Goal: Information Seeking & Learning: Learn about a topic

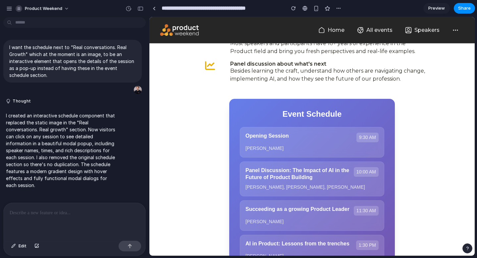
scroll to position [623, 0]
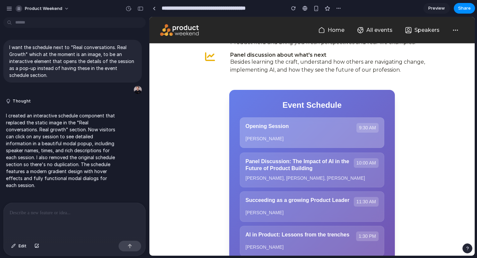
click at [268, 135] on div "Opening Session 9:30 AM [PERSON_NAME]" at bounding box center [312, 132] width 145 height 30
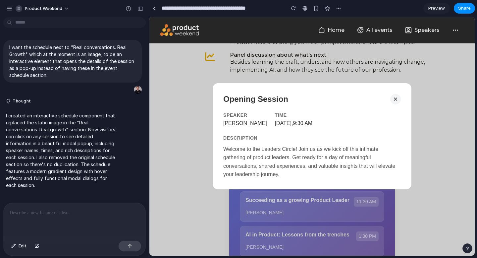
click at [391, 98] on button "×" at bounding box center [395, 99] width 11 height 11
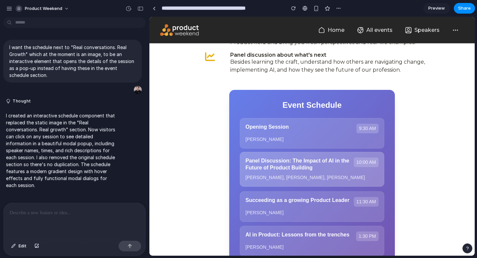
click at [281, 178] on p "[PERSON_NAME], [PERSON_NAME], [PERSON_NAME]" at bounding box center [312, 177] width 133 height 7
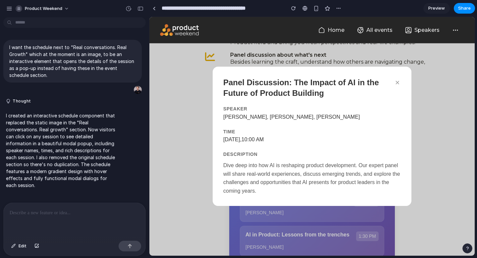
scroll to position [645, 0]
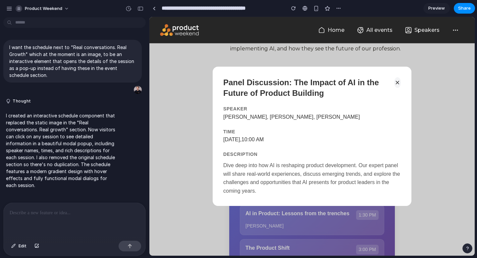
click at [397, 88] on button "×" at bounding box center [397, 82] width 7 height 11
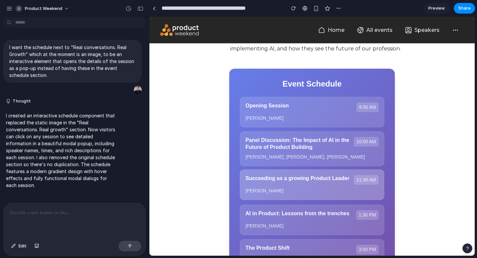
click at [305, 184] on div "Succeeding as a growing Product Leader 11:30 AM" at bounding box center [312, 180] width 133 height 10
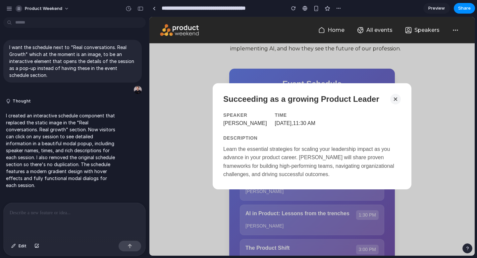
click at [396, 99] on button "×" at bounding box center [395, 99] width 11 height 11
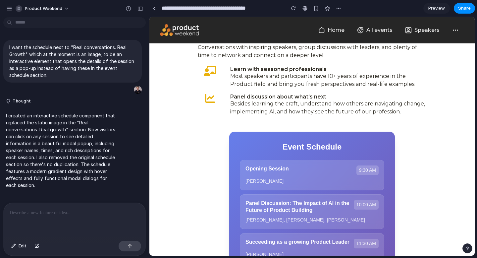
scroll to position [581, 0]
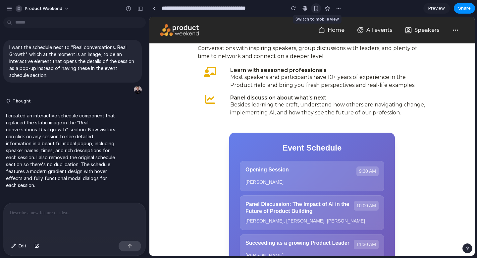
click at [316, 8] on div "button" at bounding box center [317, 9] width 6 height 6
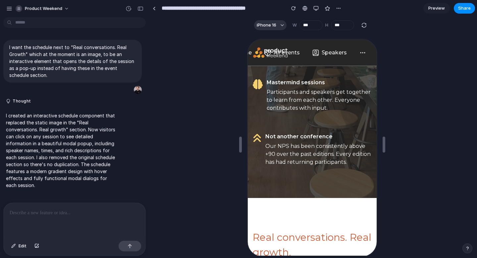
scroll to position [545, 0]
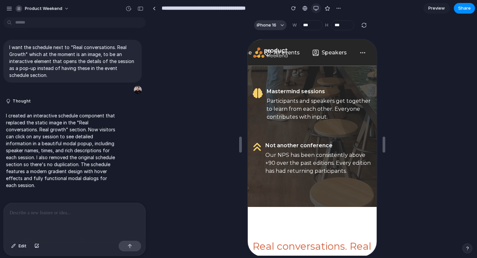
click at [312, 9] on button "button" at bounding box center [316, 8] width 10 height 10
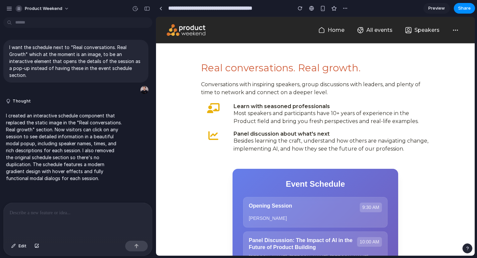
drag, startPoint x: 149, startPoint y: 89, endPoint x: 156, endPoint y: 93, distance: 8.0
click at [147, 10] on div "button" at bounding box center [148, 8] width 6 height 5
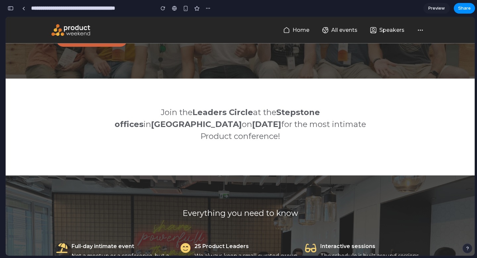
scroll to position [0, 0]
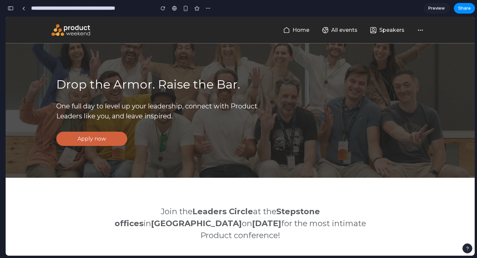
click at [13, 10] on div "button" at bounding box center [11, 8] width 6 height 5
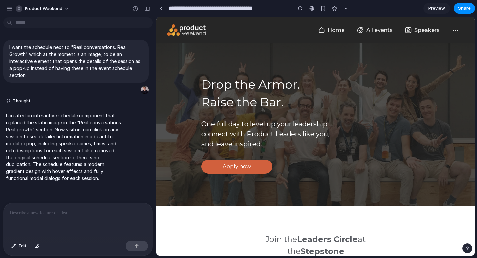
click at [51, 217] on div at bounding box center [78, 220] width 149 height 35
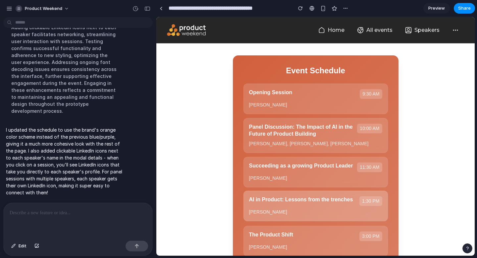
scroll to position [658, 0]
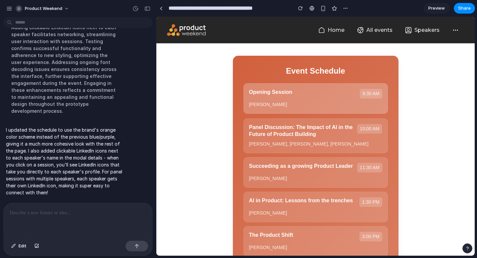
click at [293, 95] on h4 "Opening Session" at bounding box center [304, 92] width 111 height 7
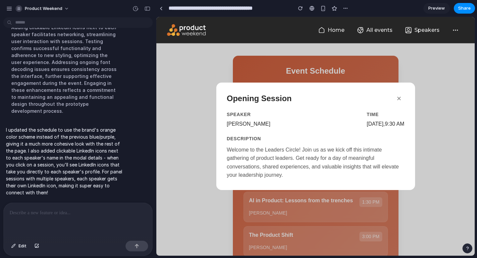
click at [253, 123] on div "[PERSON_NAME]" at bounding box center [293, 124] width 132 height 8
click at [396, 100] on button "×" at bounding box center [399, 98] width 11 height 11
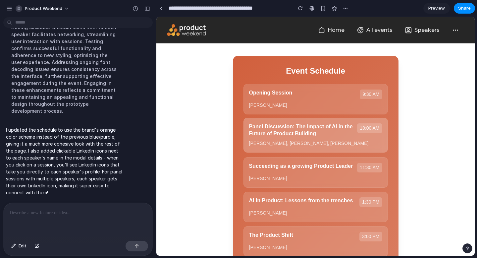
click at [328, 139] on div "Panel Discussion: The Impact of AI in the Future of Product Building 10:00 AM […" at bounding box center [316, 135] width 145 height 35
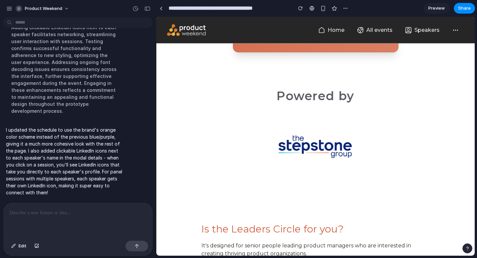
scroll to position [934, 0]
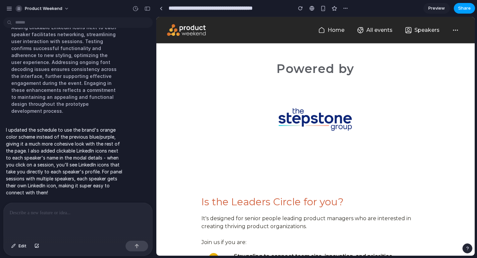
click at [471, 8] on button "Share" at bounding box center [464, 8] width 21 height 11
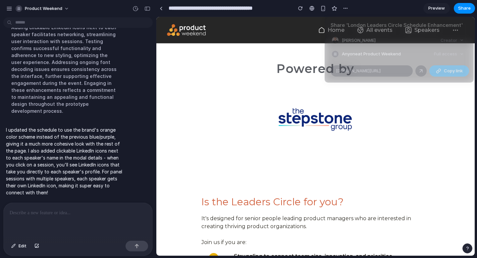
click at [440, 68] on div "button" at bounding box center [438, 70] width 5 height 5
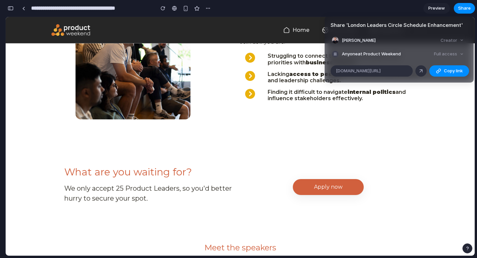
scroll to position [475, 0]
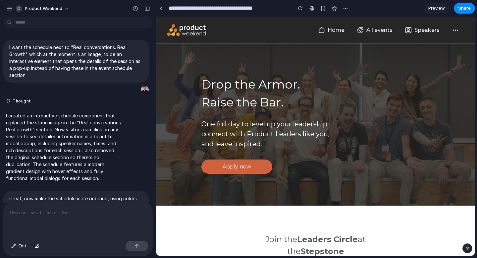
scroll to position [137, 0]
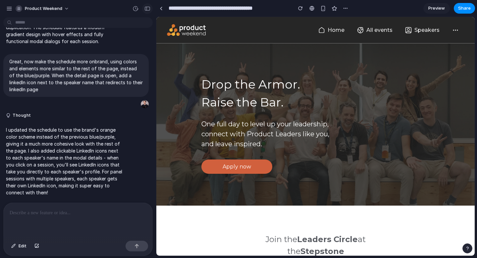
click at [149, 11] on div "button" at bounding box center [148, 8] width 6 height 5
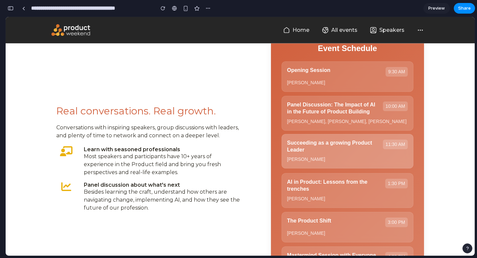
scroll to position [464, 0]
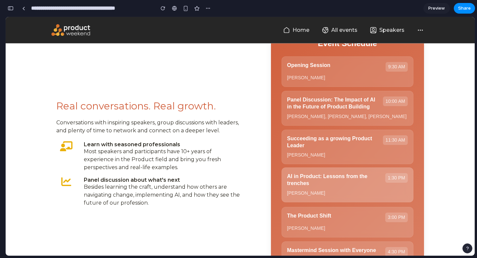
click at [338, 173] on h4 "AI in Product: Lessons from the trenches" at bounding box center [336, 180] width 98 height 14
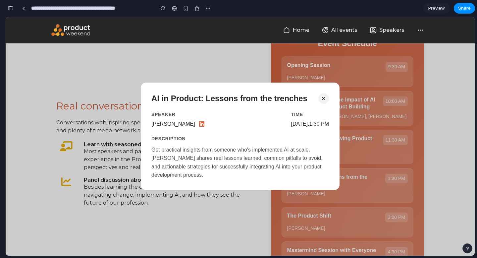
click at [325, 99] on button "×" at bounding box center [324, 98] width 11 height 11
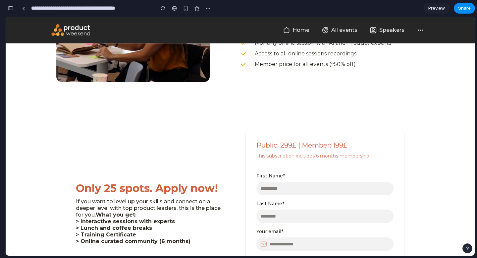
scroll to position [1745, 0]
